Goal: Transaction & Acquisition: Book appointment/travel/reservation

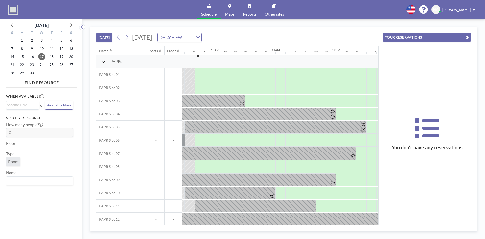
scroll to position [0, 576]
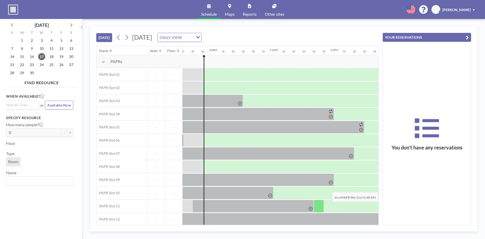
click at [447, 188] on div "You don’t have any reservations" at bounding box center [427, 133] width 88 height 183
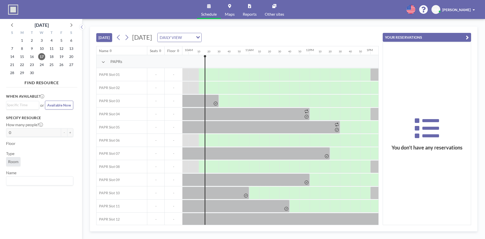
scroll to position [0, 606]
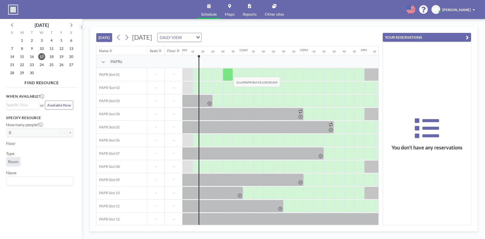
click at [230, 73] on div at bounding box center [228, 74] width 10 height 13
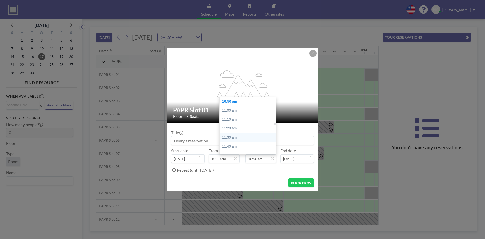
scroll to position [635, 0]
click at [237, 138] on div "12:30 pm" at bounding box center [249, 140] width 59 height 9
type input "12:30 pm"
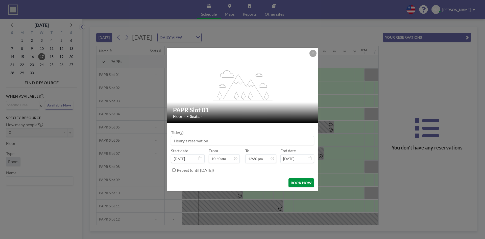
scroll to position [674, 0]
click at [294, 179] on button "BOOK NOW" at bounding box center [301, 182] width 26 height 9
